Goal: Use online tool/utility: Utilize a website feature to perform a specific function

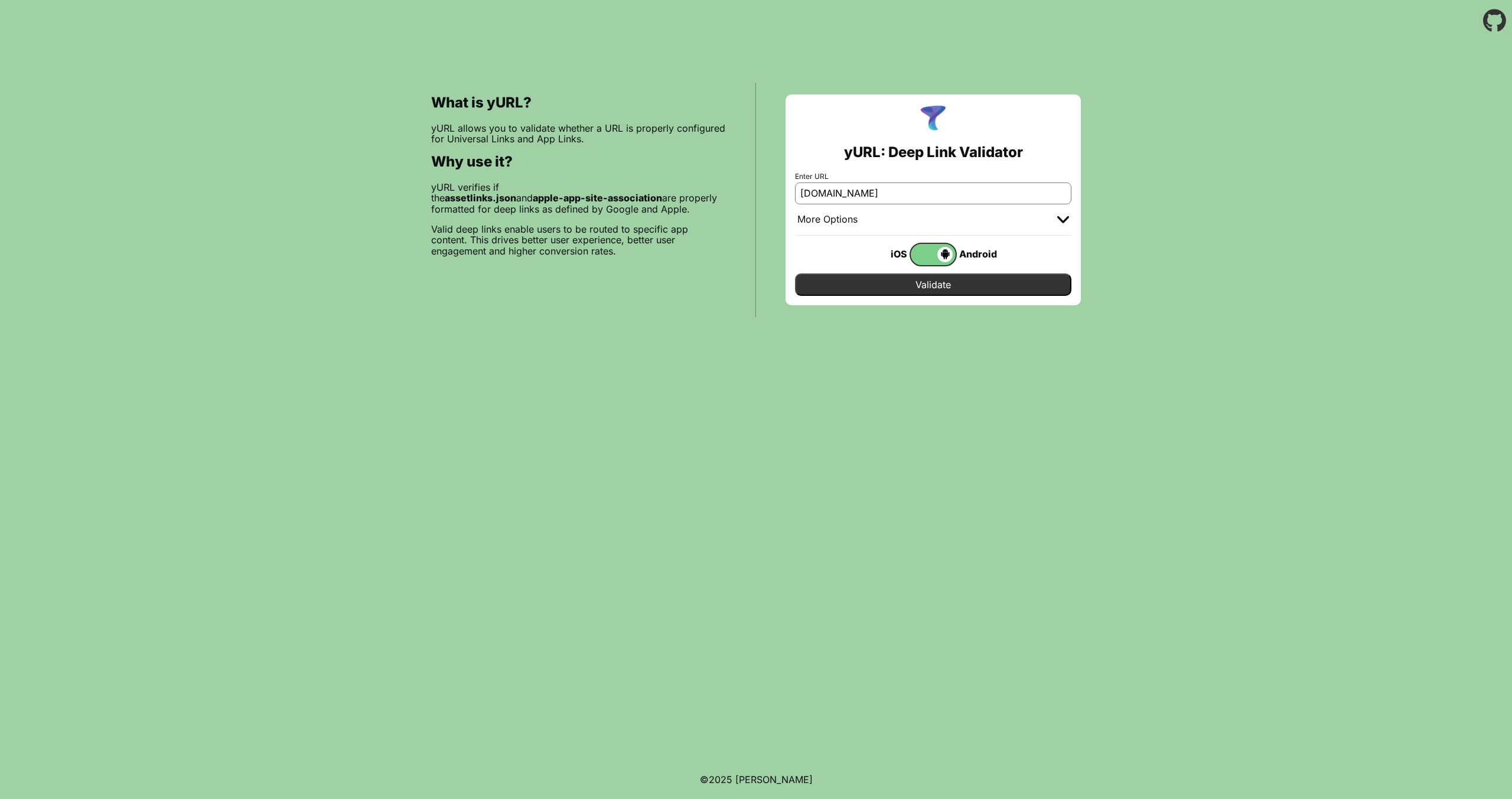
click at [930, 281] on input "Validate" at bounding box center [933, 285] width 276 height 22
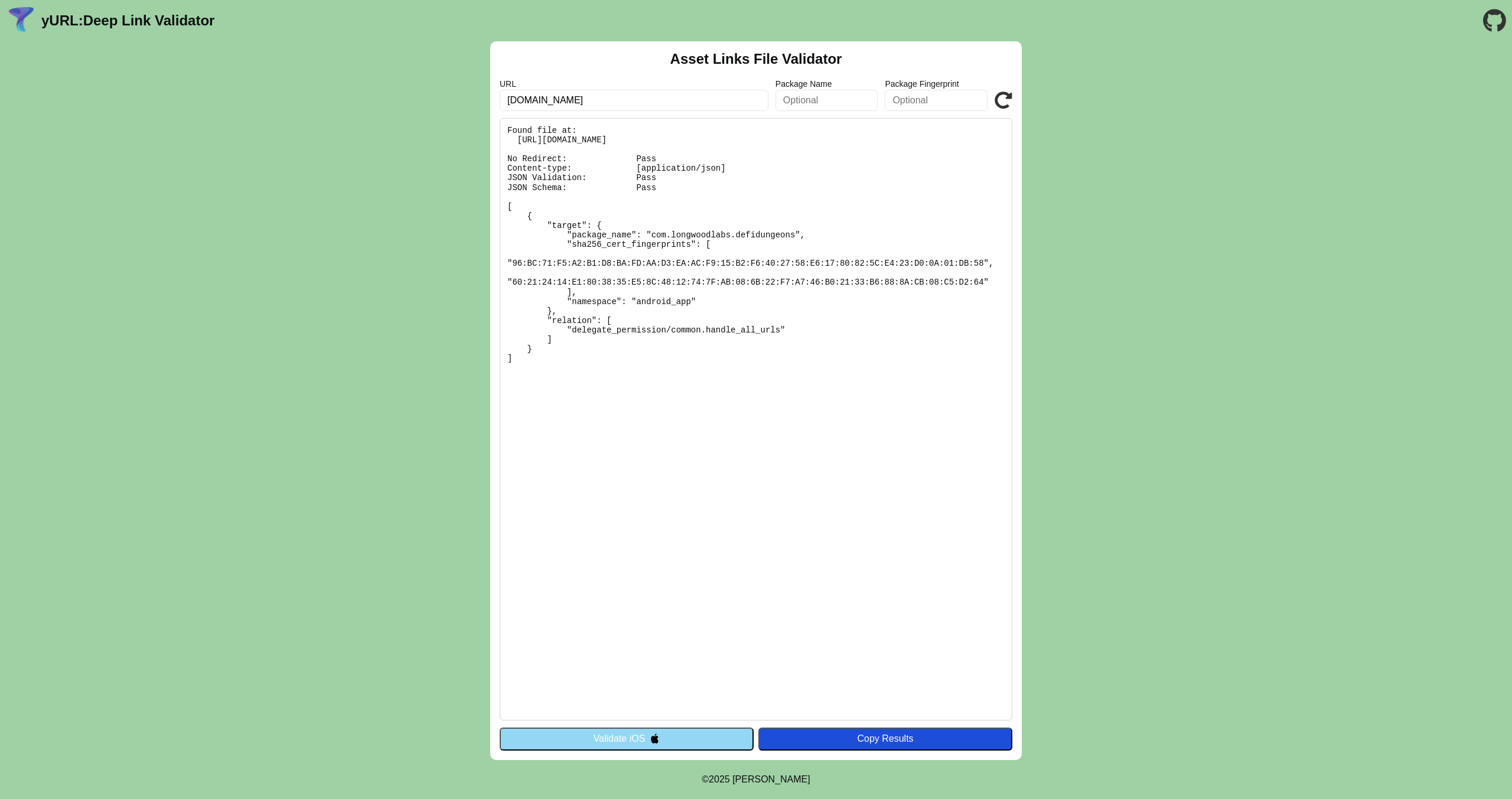
click at [521, 264] on pre "Found file at: [URL][DOMAIN_NAME] No Redirect: Pass Content-type: [application/…" at bounding box center [756, 420] width 513 height 602
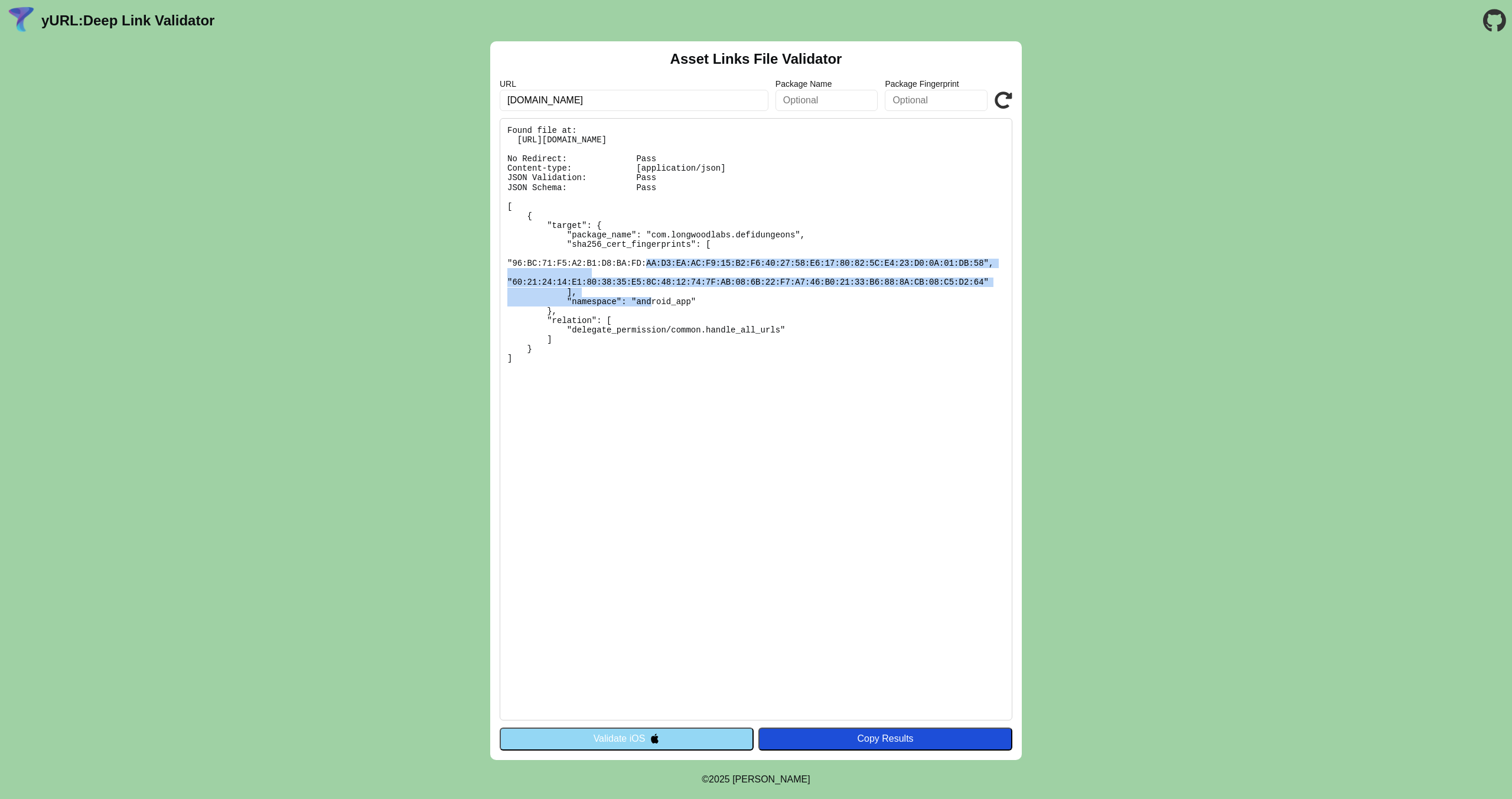
drag, startPoint x: 521, startPoint y: 264, endPoint x: 520, endPoint y: 279, distance: 15.0
click at [520, 279] on pre "Found file at: [URL][DOMAIN_NAME] No Redirect: Pass Content-type: [application/…" at bounding box center [756, 420] width 513 height 602
